Goal: Check status: Check status

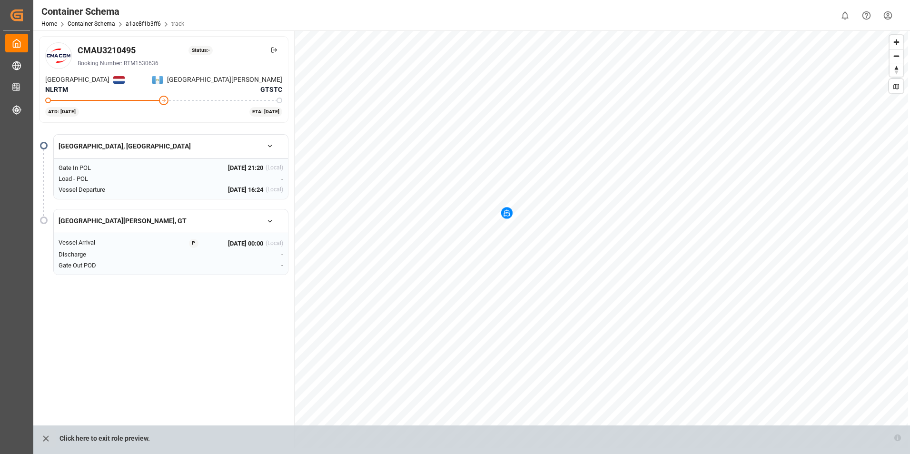
click at [502, 441] on div "CMAU3210495 Status: - Booking Number: RTM1530636 ROTTERDAM NLRTM PUERTO SANTO T…" at bounding box center [470, 293] width 875 height 527
